Goal: Find specific page/section: Find specific page/section

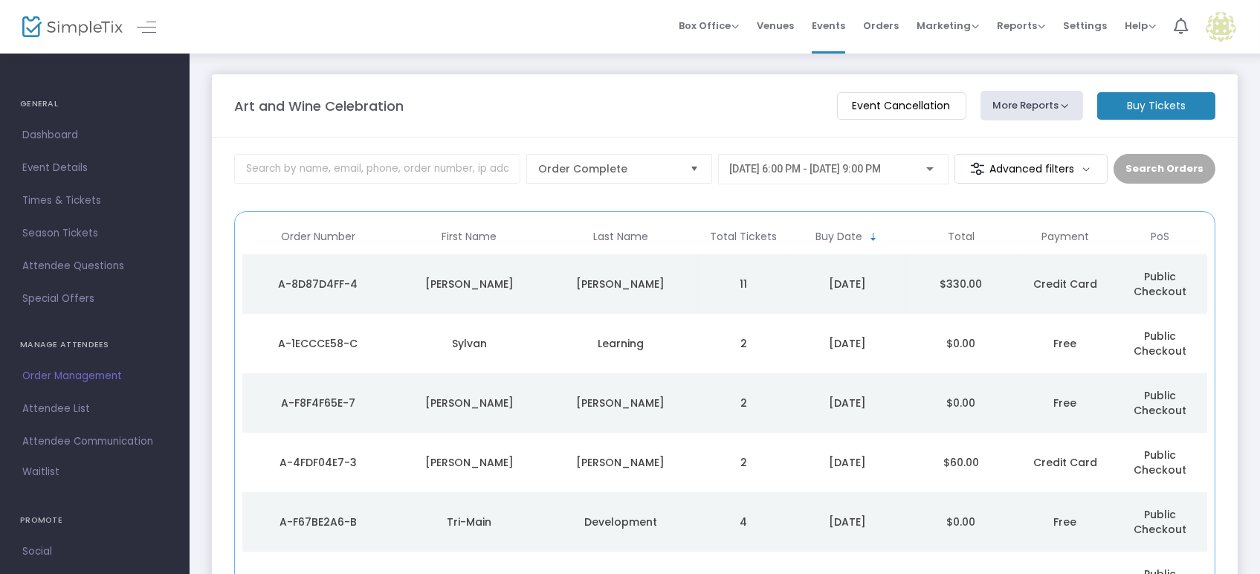
click at [784, 280] on td "11" at bounding box center [744, 283] width 94 height 59
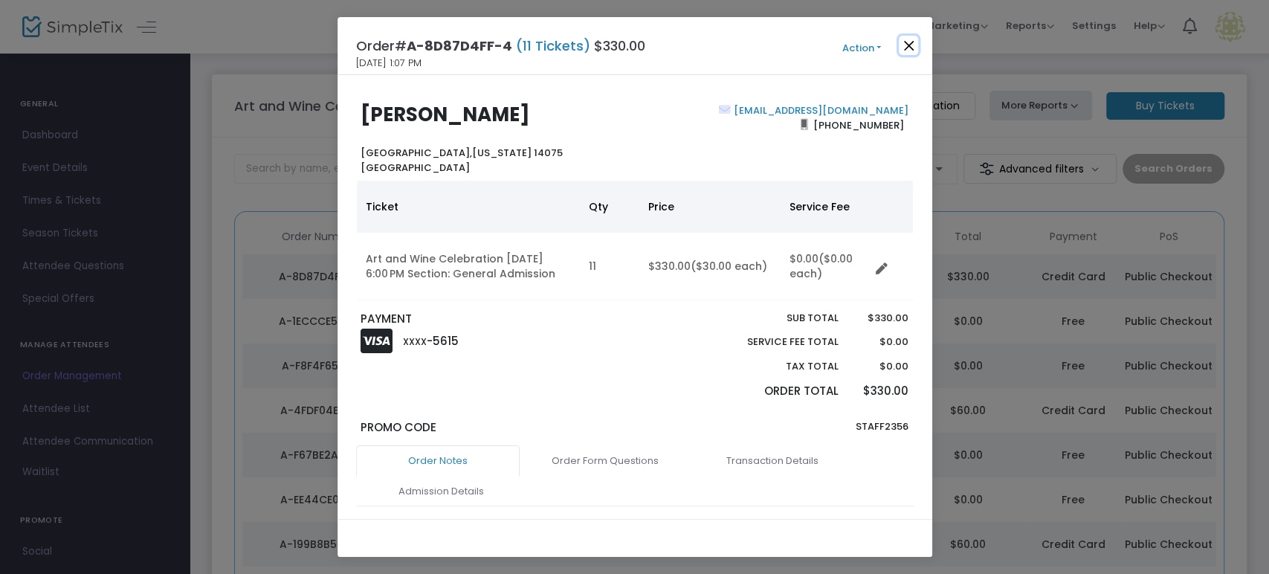
click at [904, 48] on button "Close" at bounding box center [908, 45] width 19 height 19
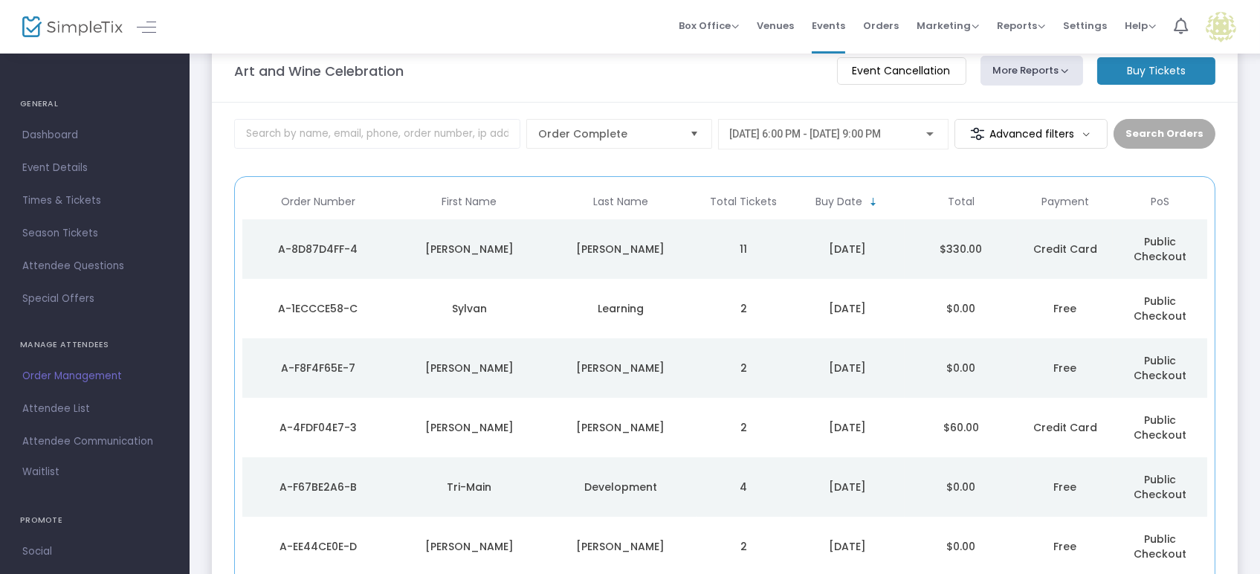
scroll to position [36, 0]
click at [55, 381] on span "Order Management" at bounding box center [94, 375] width 145 height 19
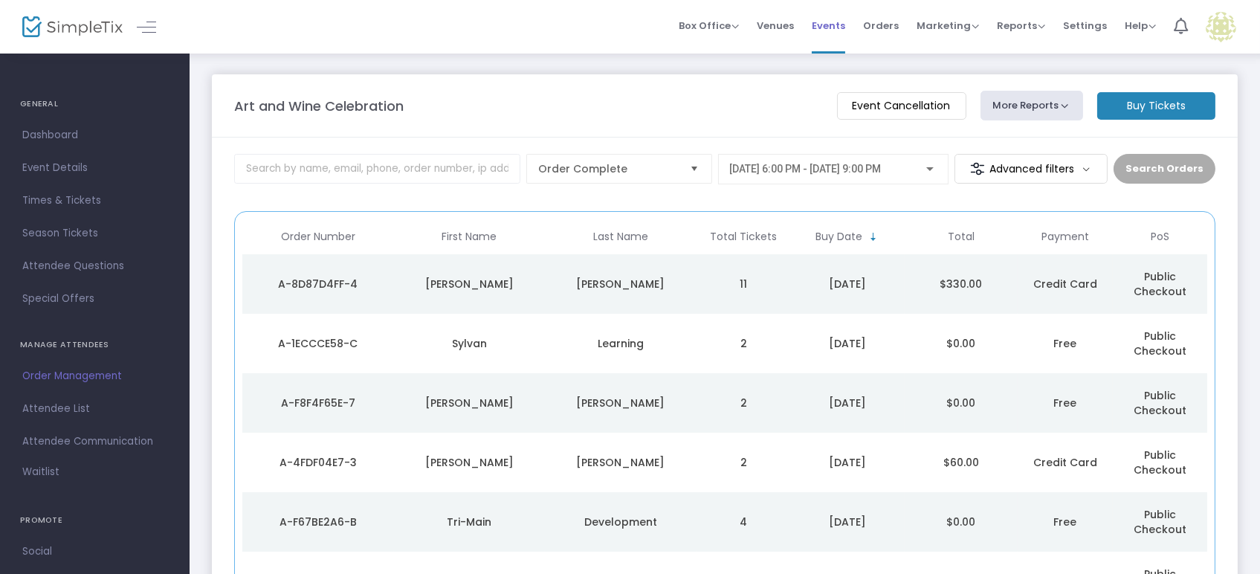
click at [809, 24] on li "Events" at bounding box center [828, 27] width 51 height 54
click at [826, 24] on span "Events" at bounding box center [828, 26] width 33 height 38
